Goal: Information Seeking & Learning: Compare options

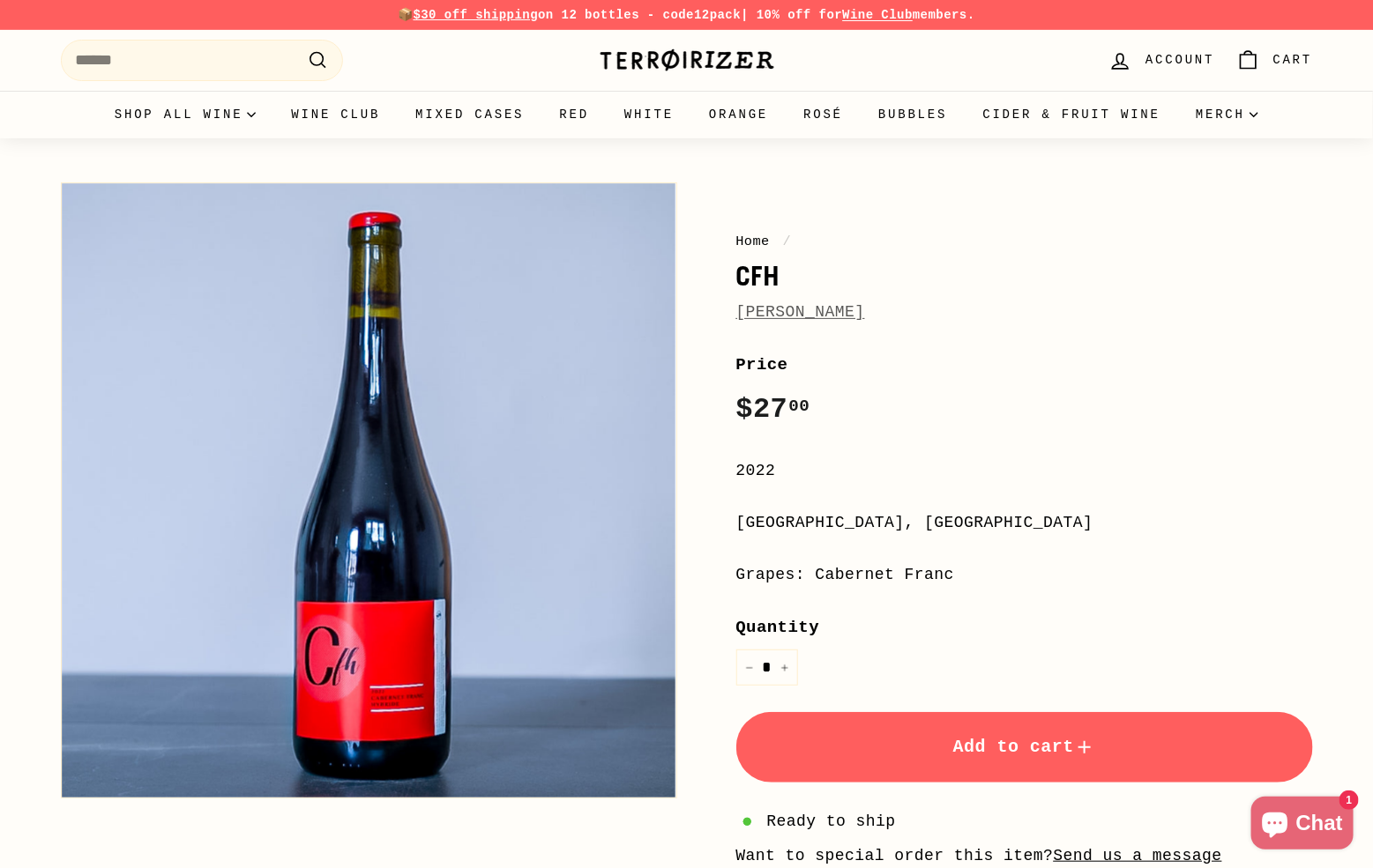
click at [813, 317] on link "[PERSON_NAME]" at bounding box center [800, 311] width 128 height 17
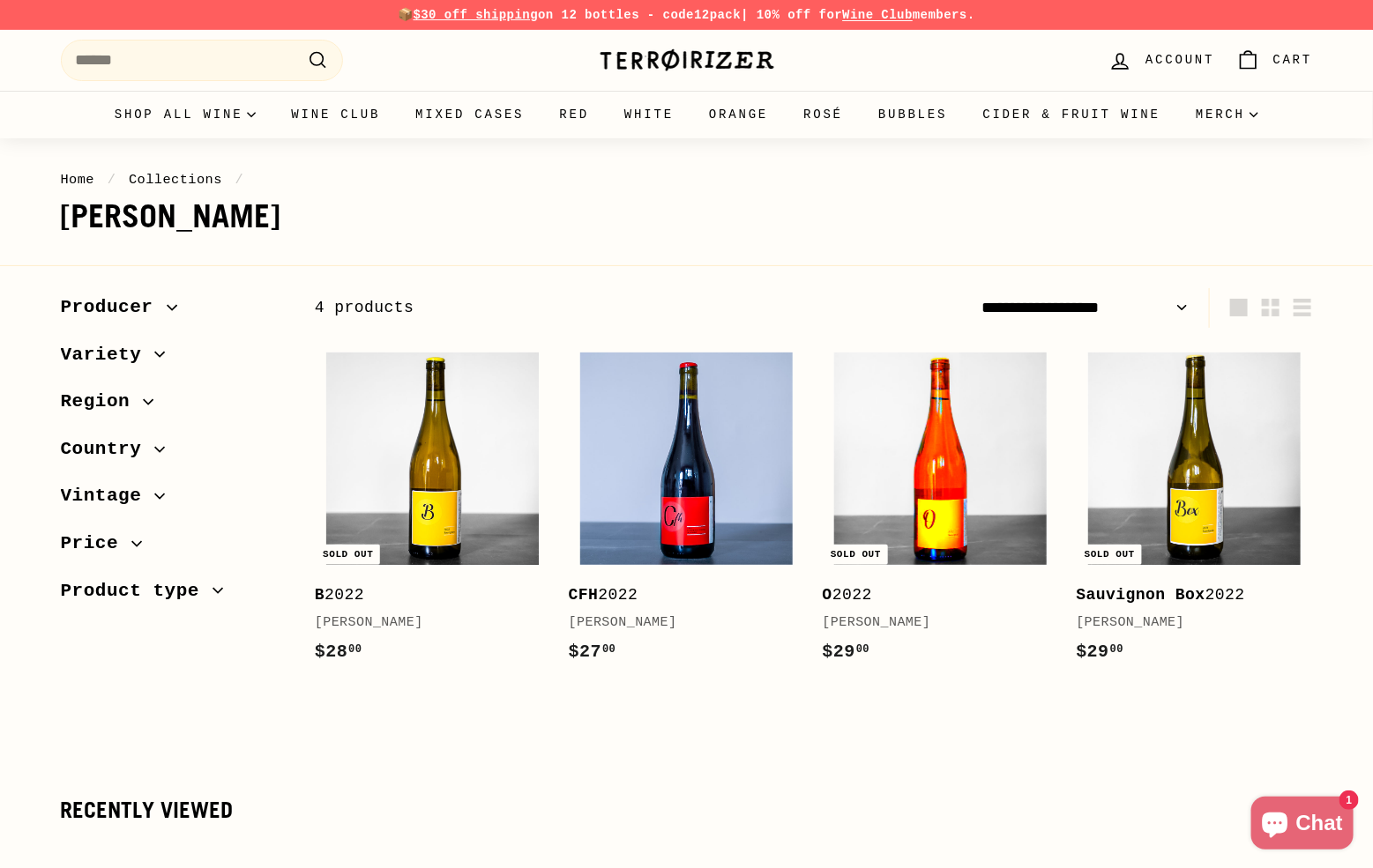
click at [959, 488] on img at bounding box center [941, 459] width 213 height 213
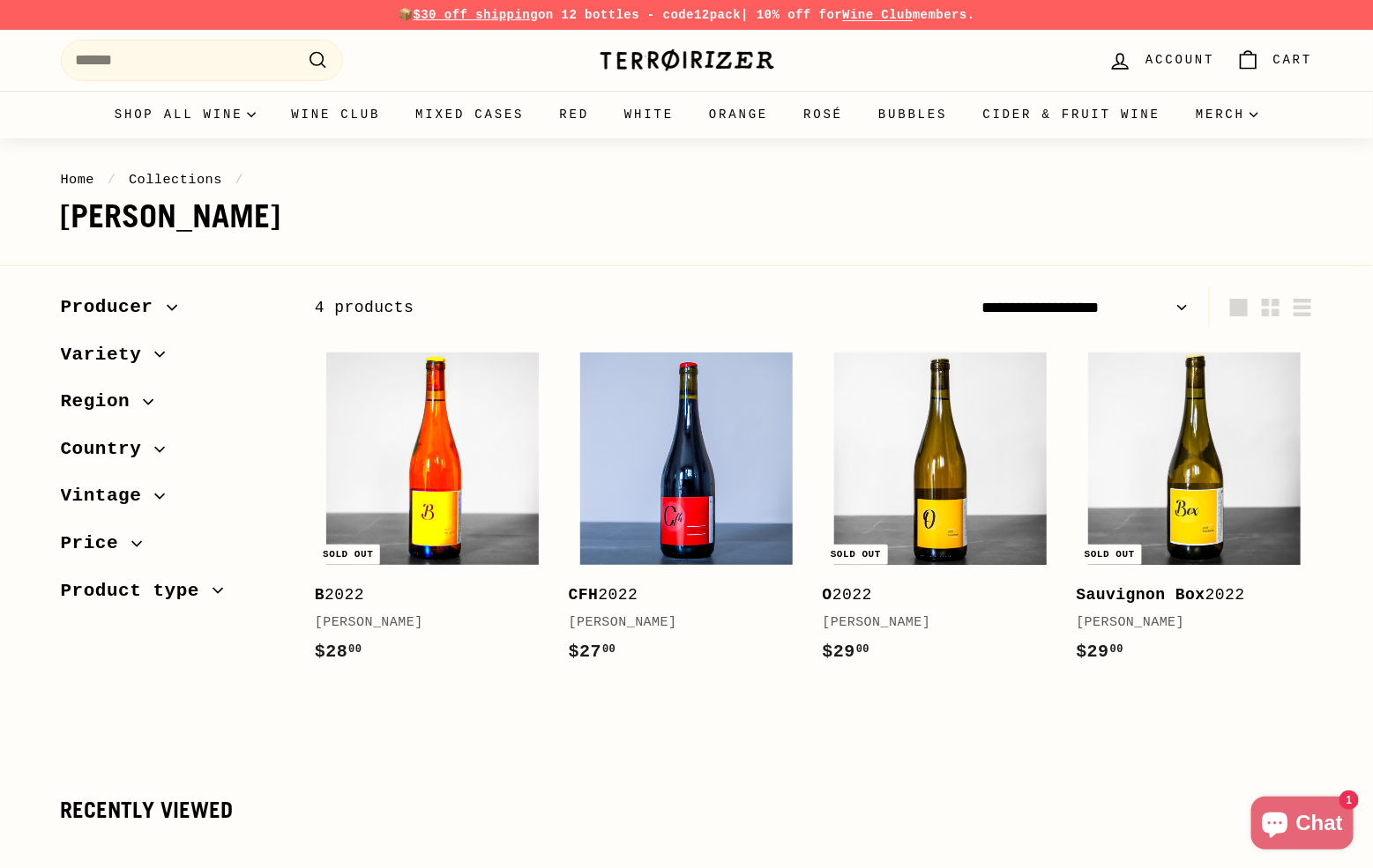
click at [379, 497] on img at bounding box center [432, 459] width 213 height 213
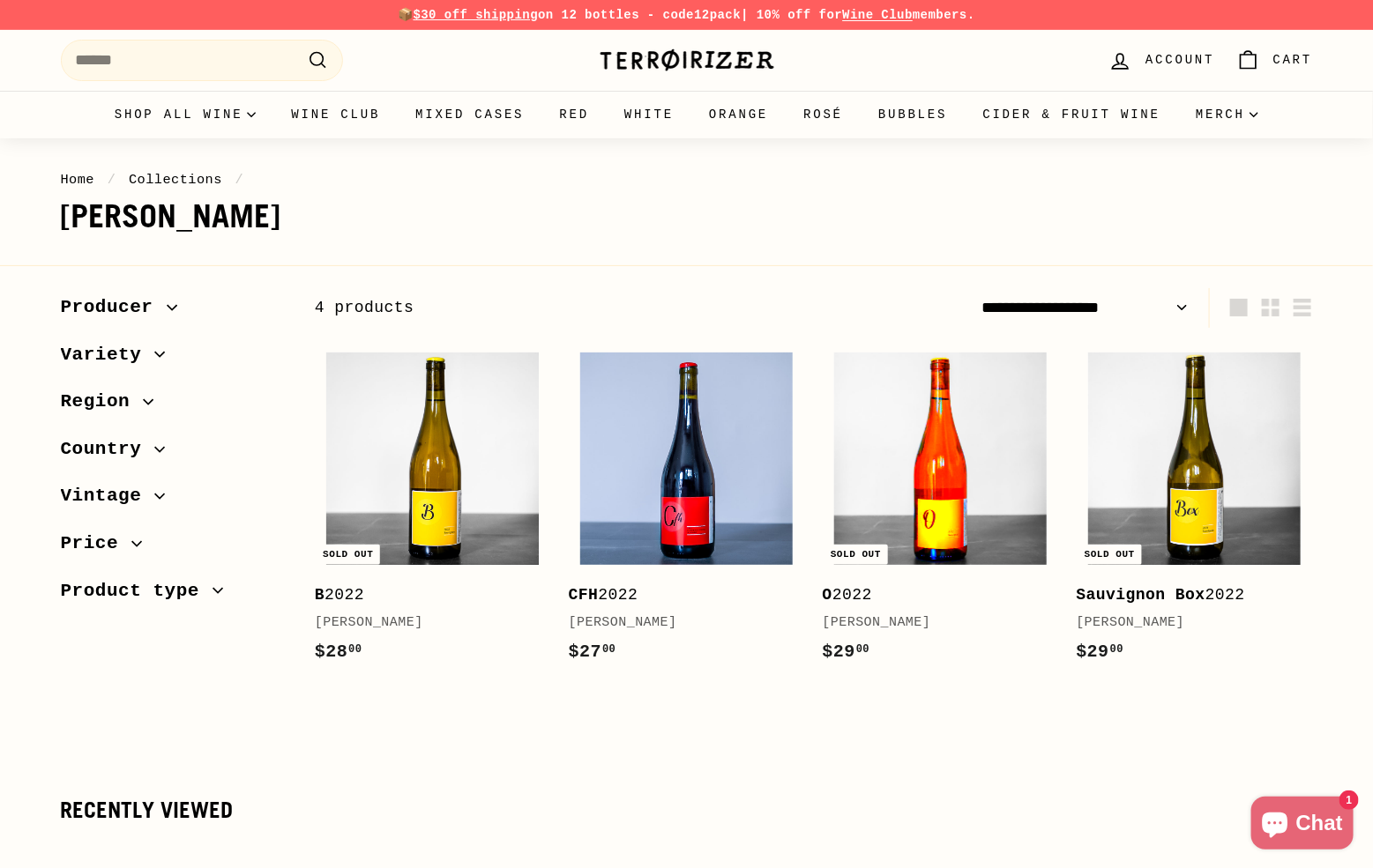
click at [1021, 512] on img at bounding box center [941, 459] width 213 height 213
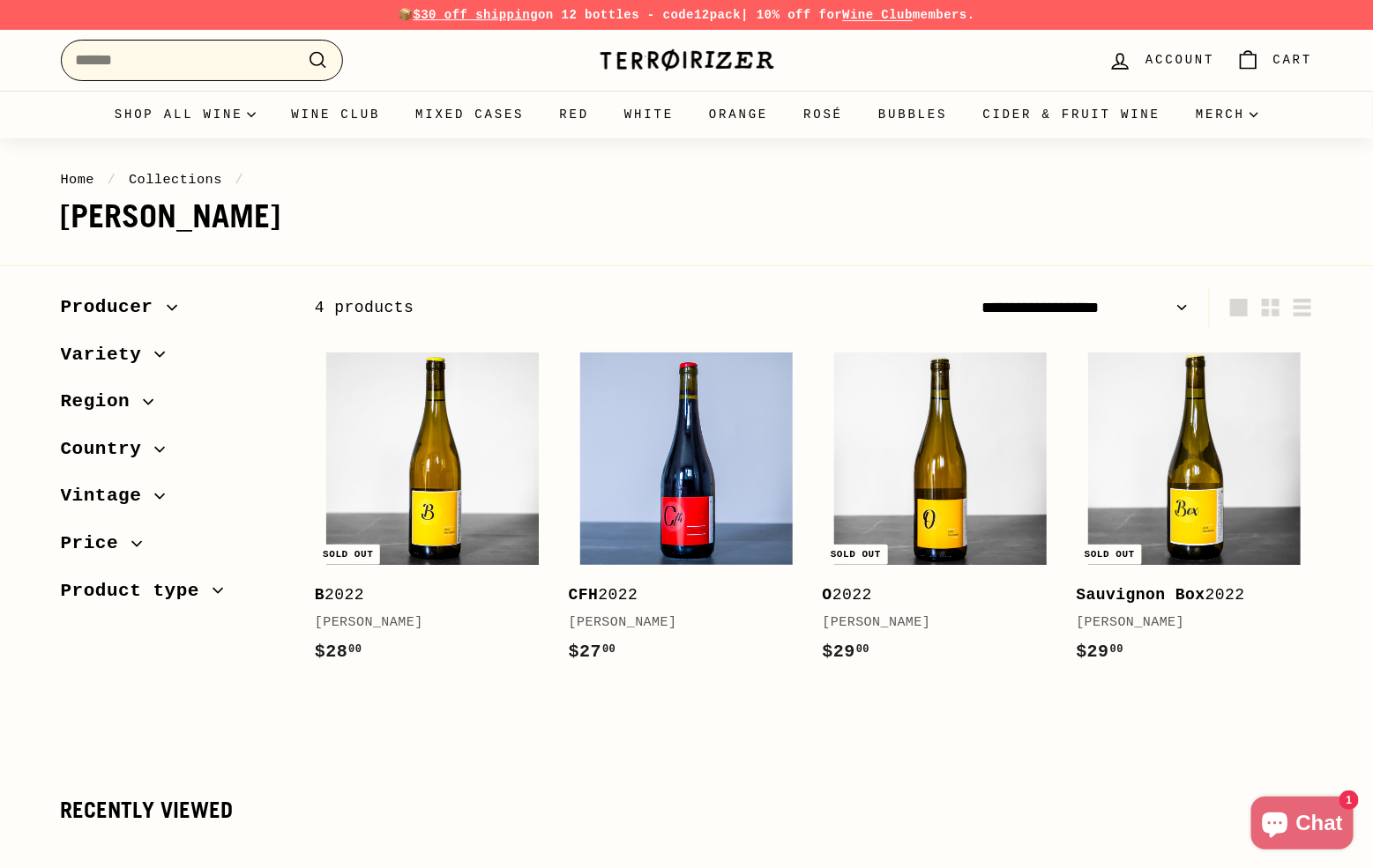
click at [257, 69] on input "Search" at bounding box center [201, 60] width 282 height 41
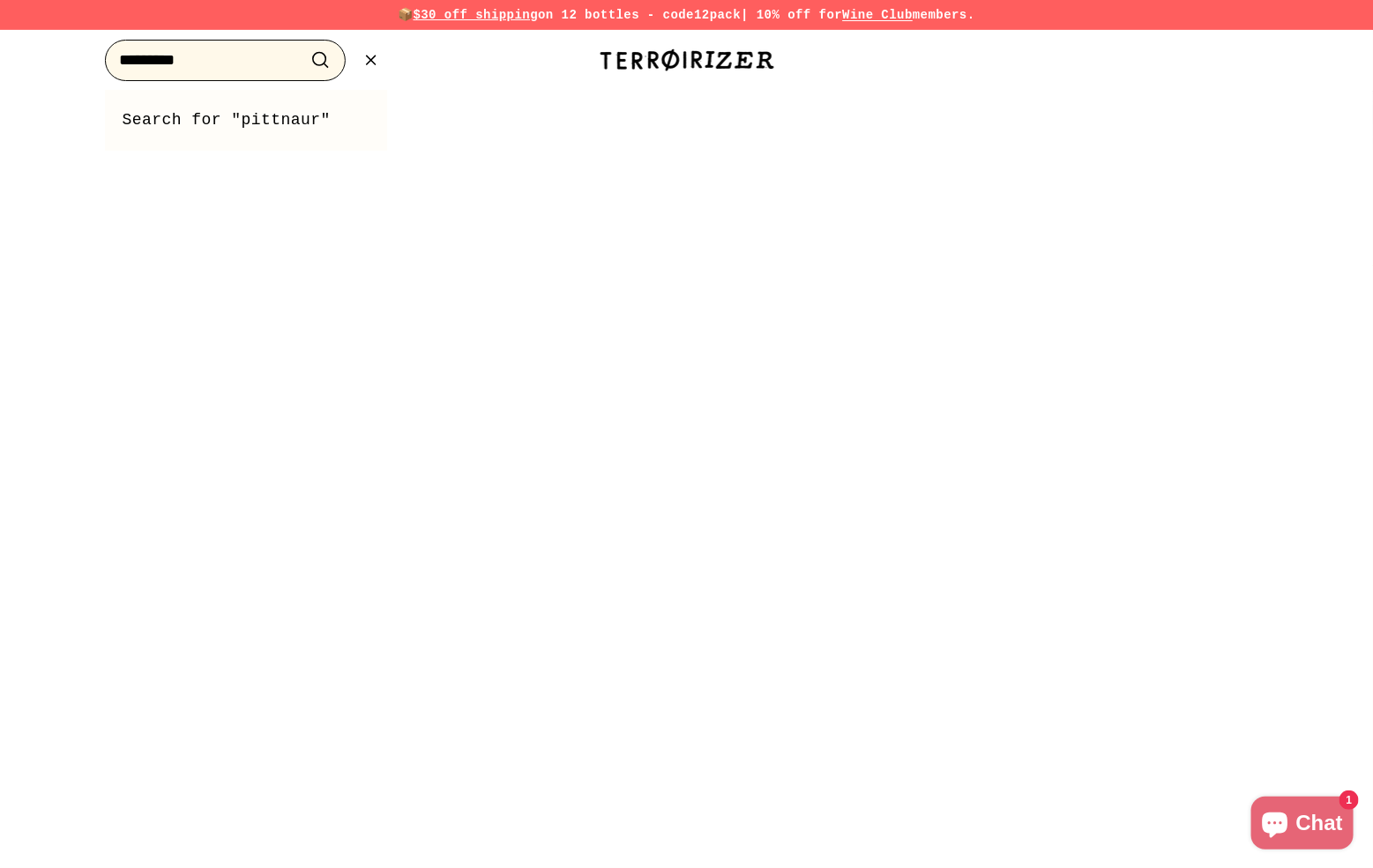
type input "*********"
click at [304, 47] on button ".cls-1{fill:none;stroke:#000;stroke-miterlimit:10;stroke-width:2px} Search" at bounding box center [320, 61] width 33 height 28
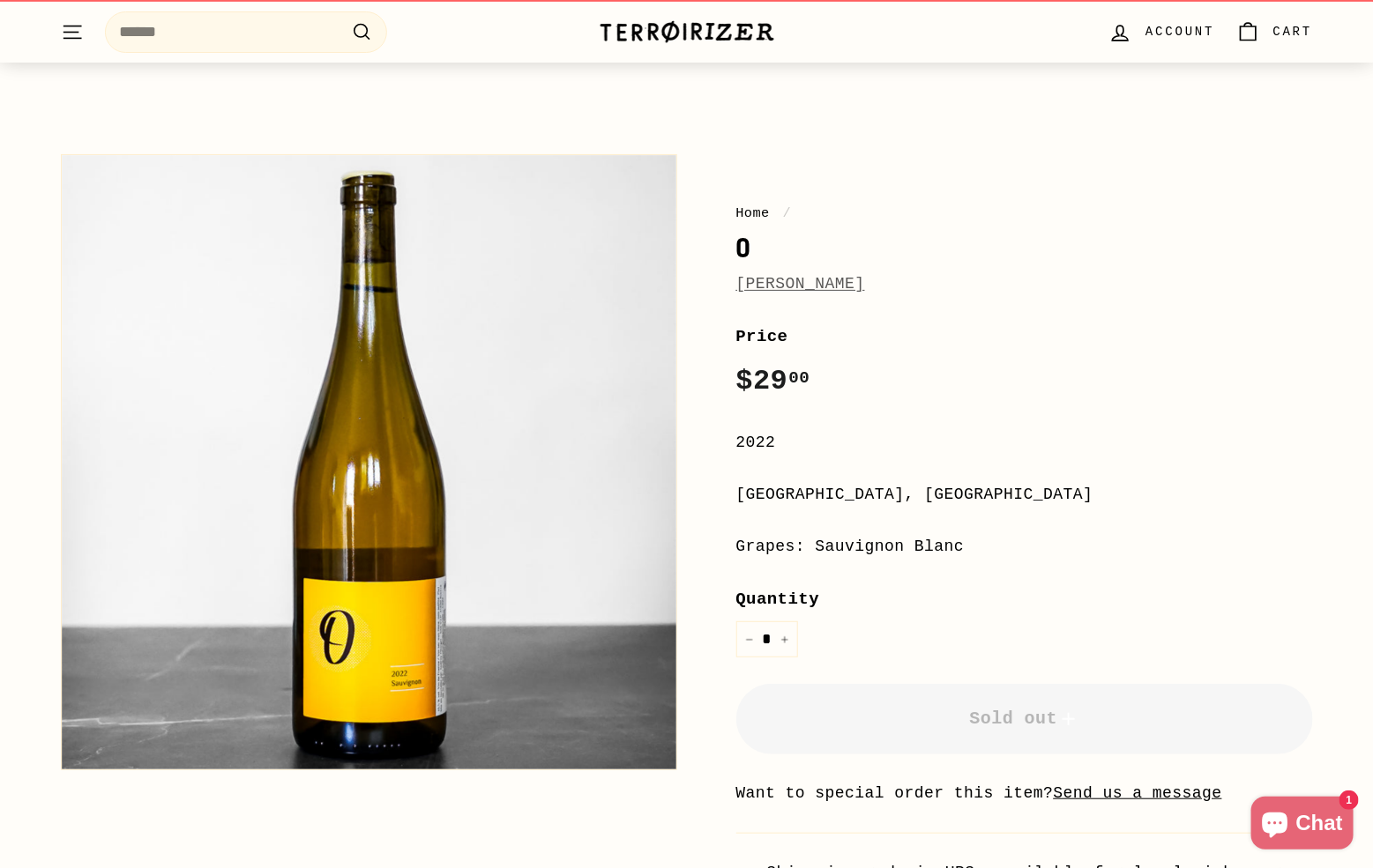
scroll to position [33, 0]
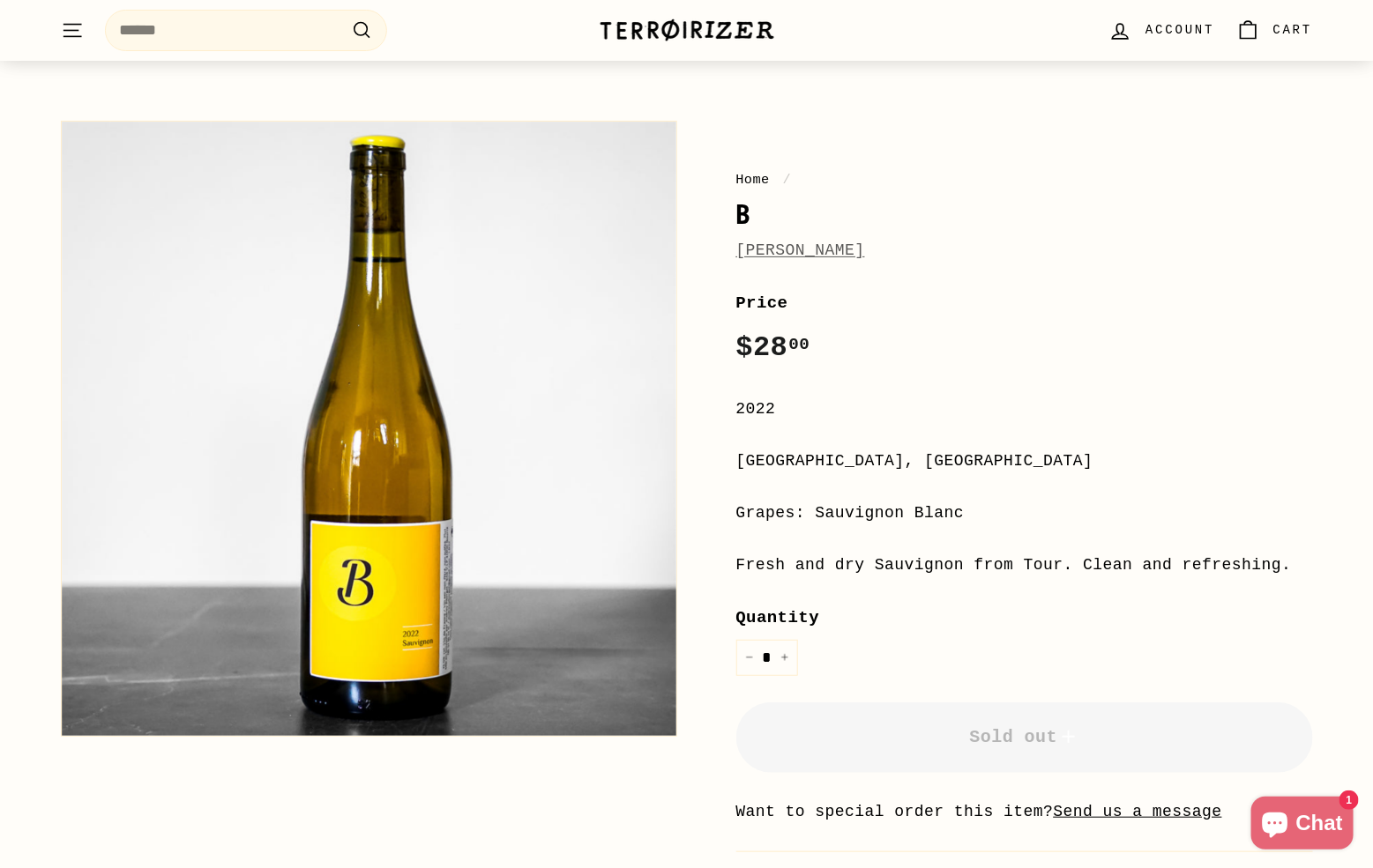
scroll to position [73, 0]
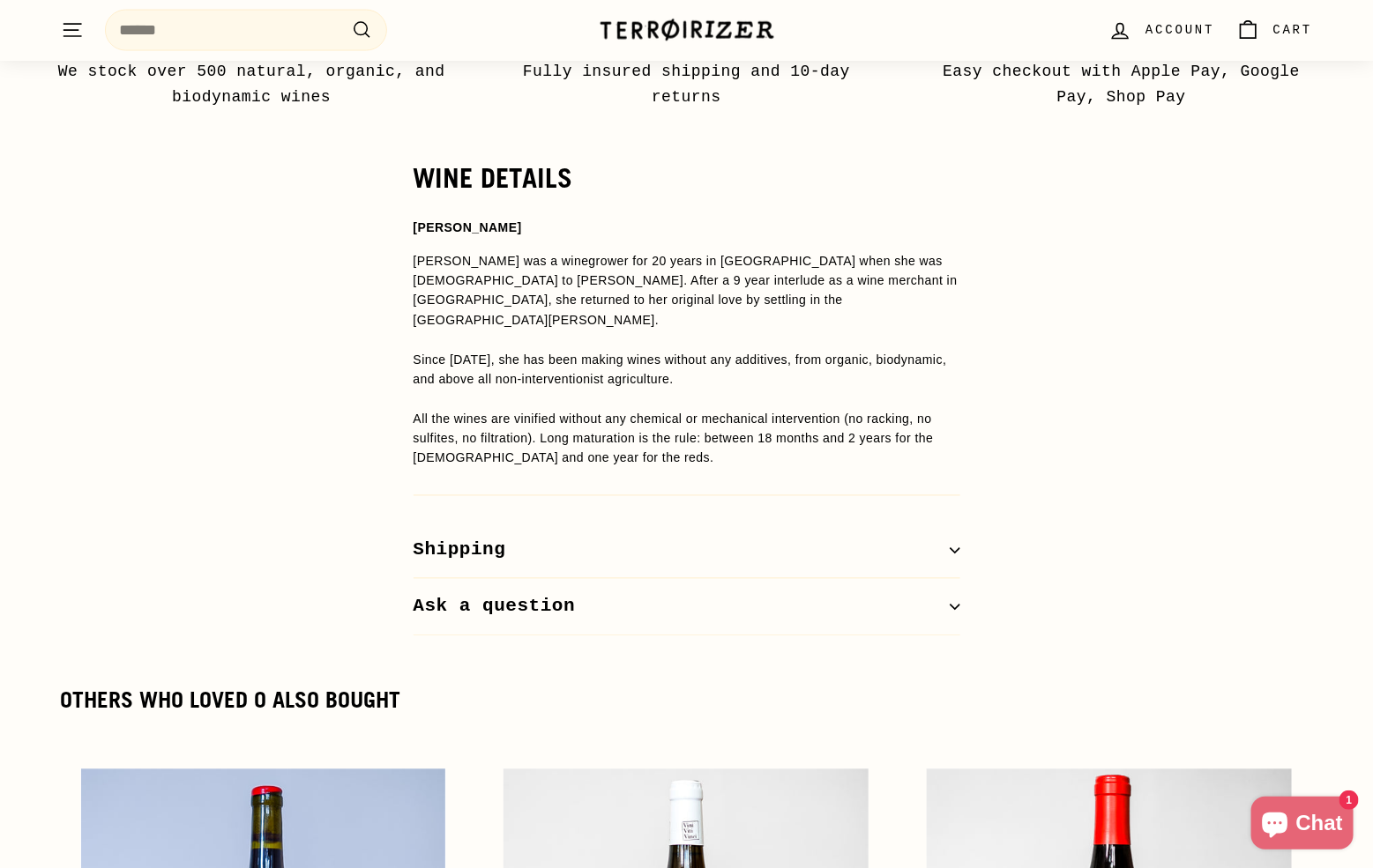
scroll to position [1153, 0]
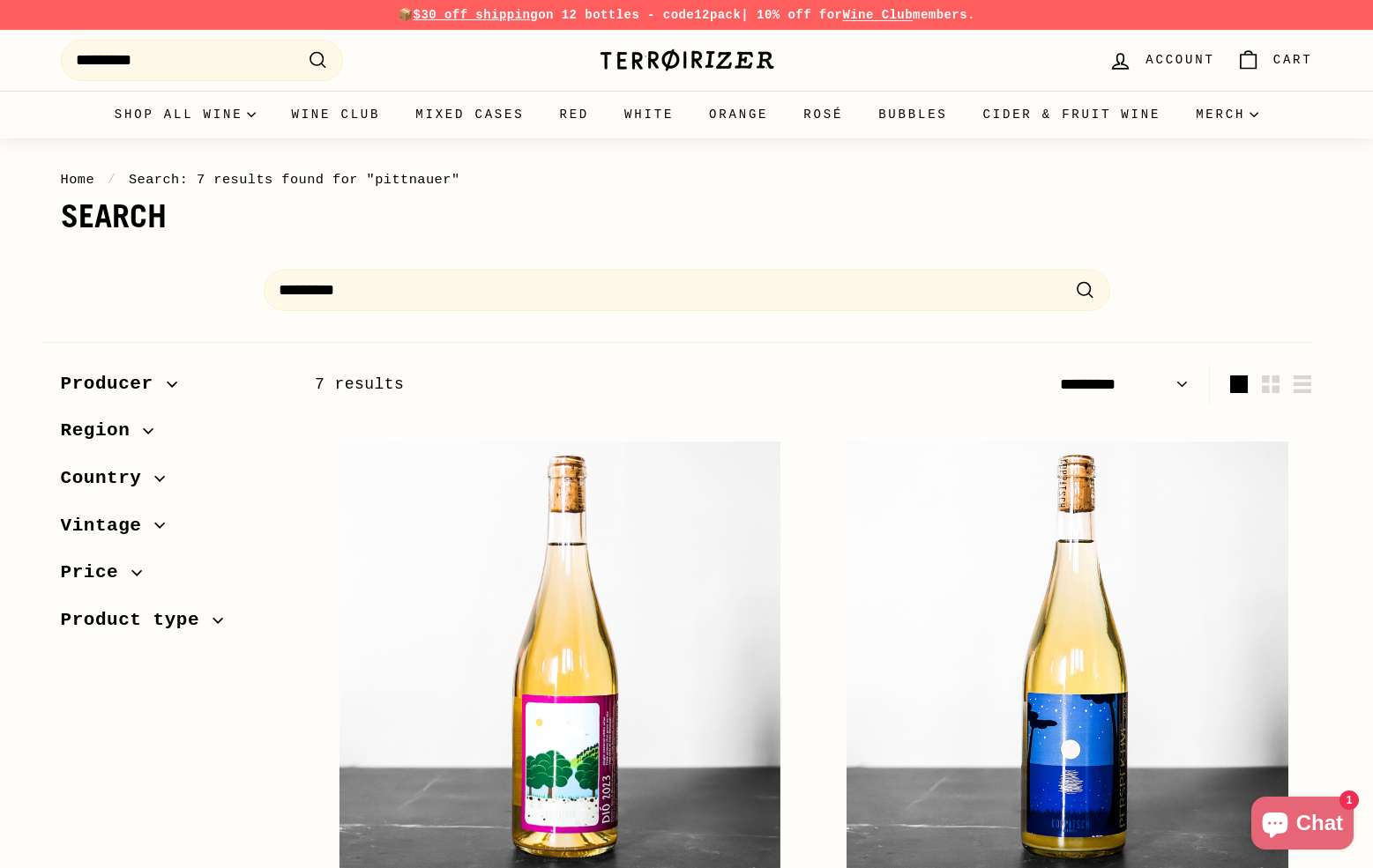
select select "*********"
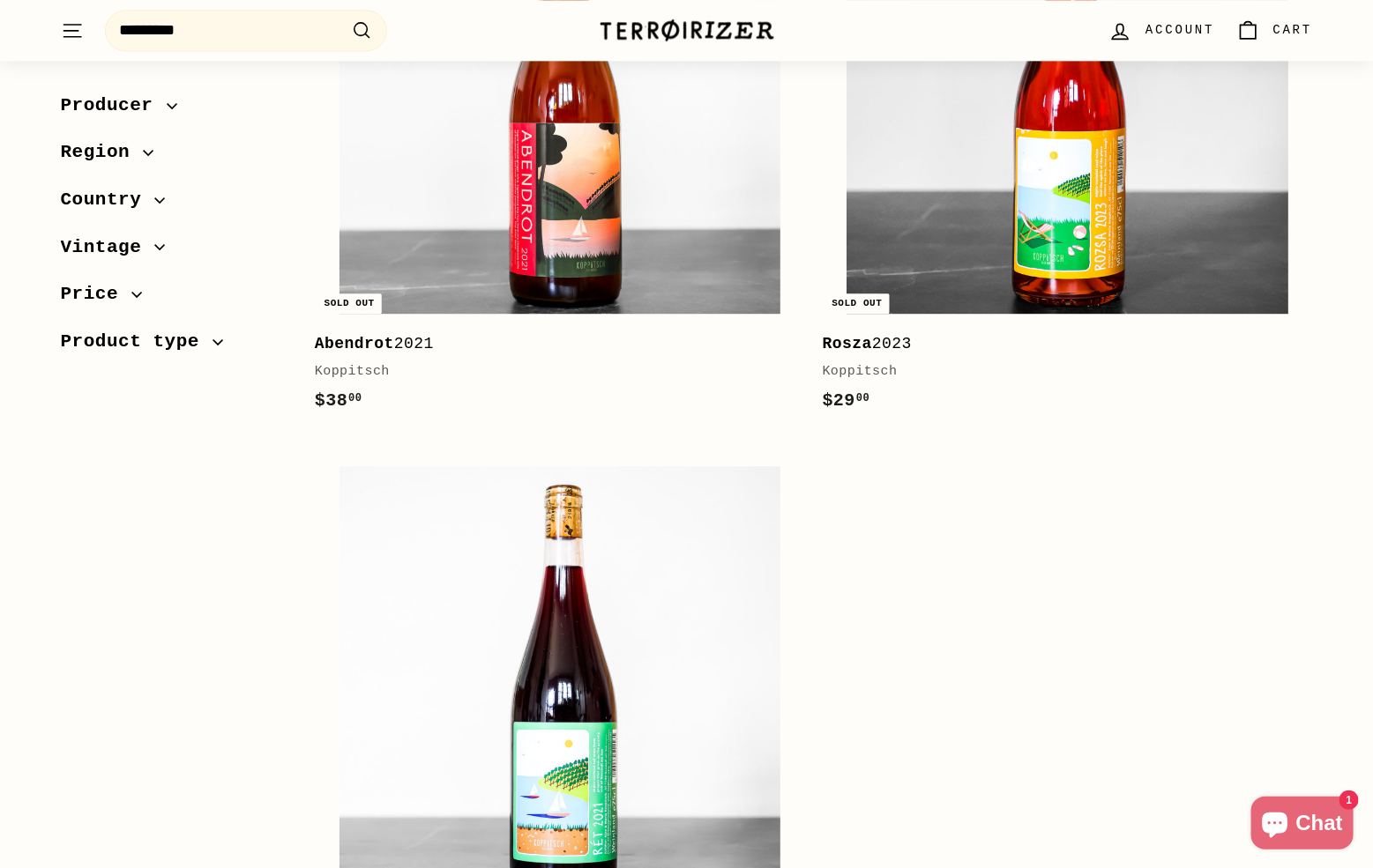
scroll to position [1780, 0]
